Goal: Task Accomplishment & Management: Complete application form

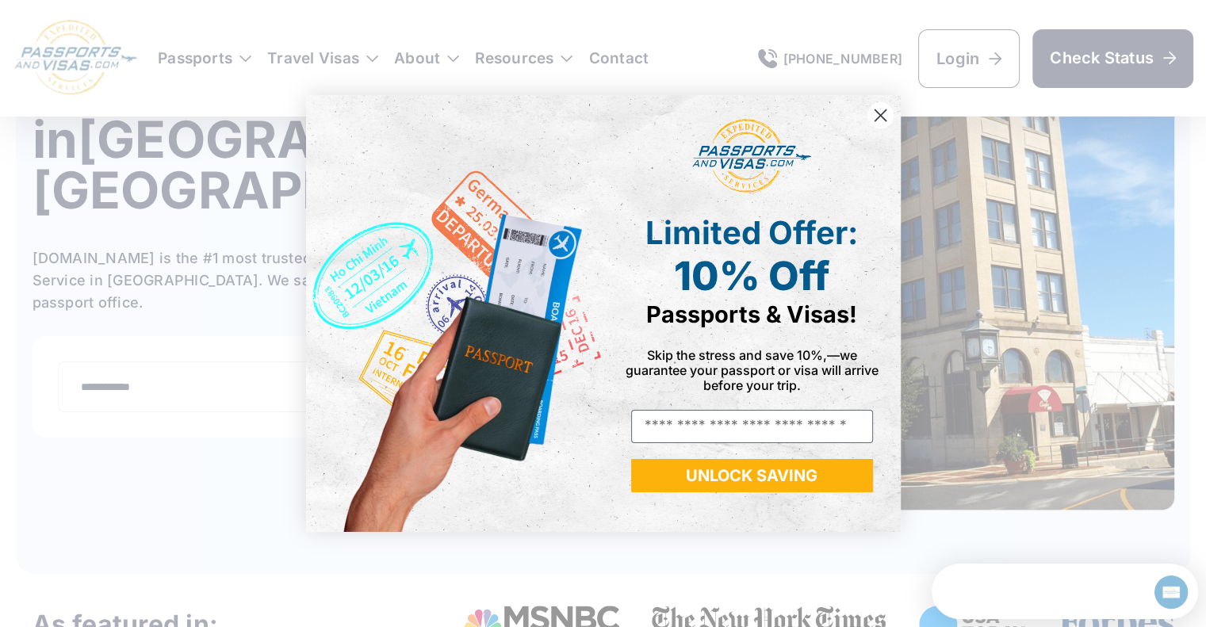
click at [886, 114] on circle "Close dialog" at bounding box center [880, 115] width 26 height 26
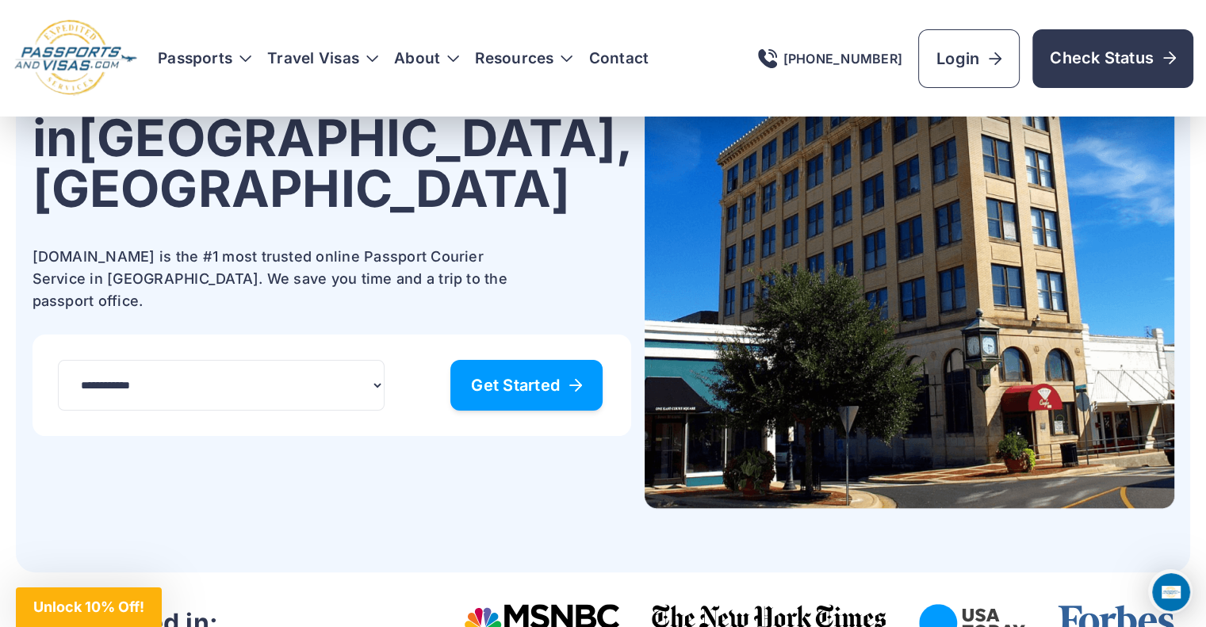
scroll to position [238, 0]
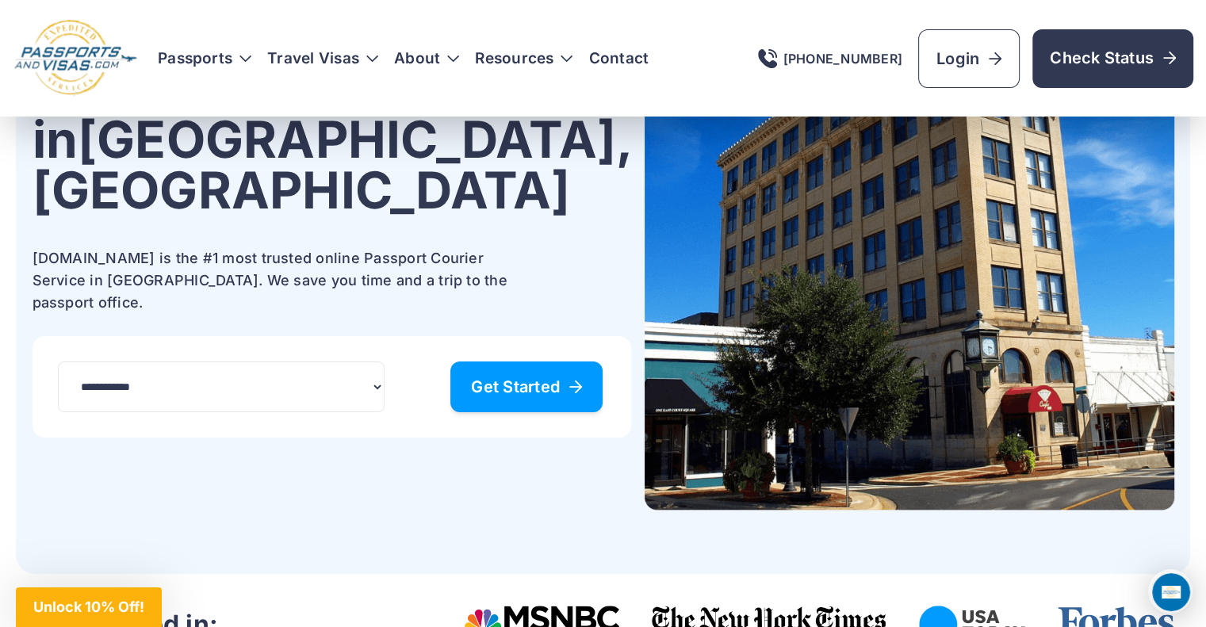
click at [481, 379] on span "Get Started" at bounding box center [526, 387] width 111 height 16
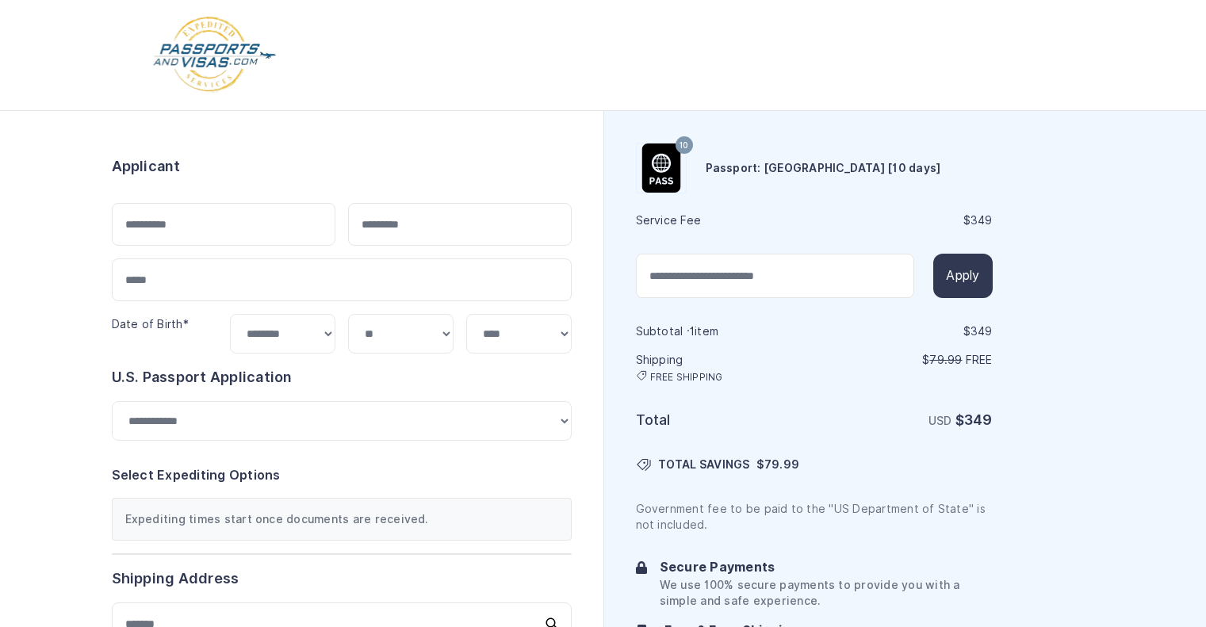
select select "***"
